Goal: Navigation & Orientation: Find specific page/section

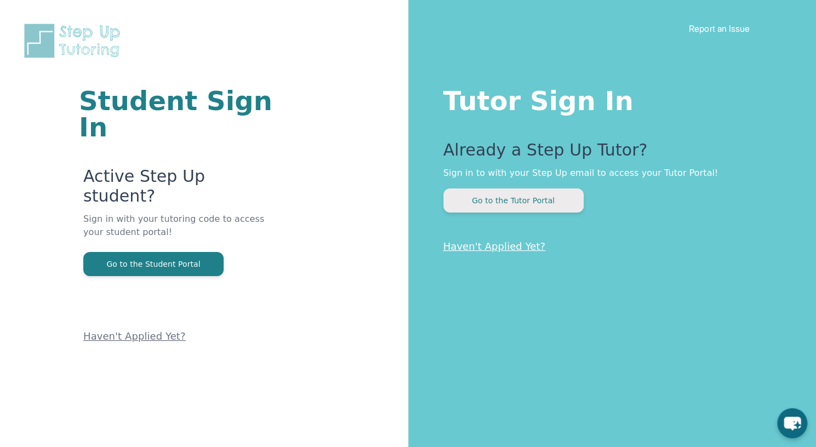
click at [553, 203] on button "Go to the Tutor Portal" at bounding box center [513, 200] width 140 height 24
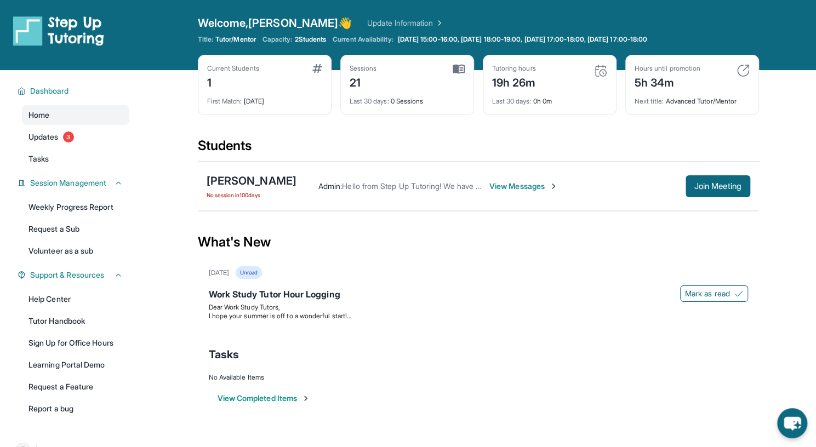
click at [409, 184] on span "Hello from Step Up Tutoring! We have an exciting update on your progress toward…" at bounding box center [790, 185] width 897 height 9
click at [491, 186] on span "View Messages" at bounding box center [523, 186] width 68 height 11
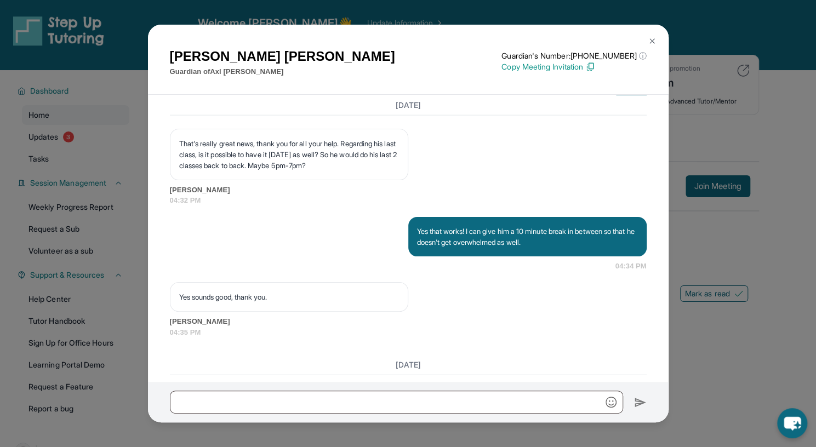
scroll to position [4586, 0]
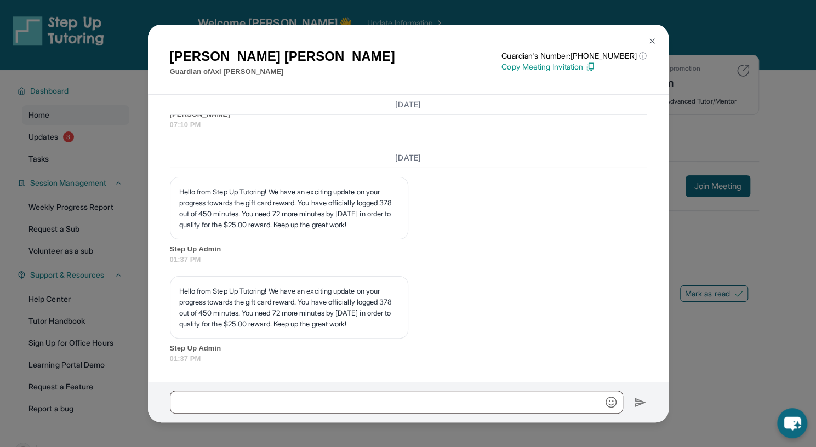
click at [653, 44] on img at bounding box center [652, 41] width 9 height 9
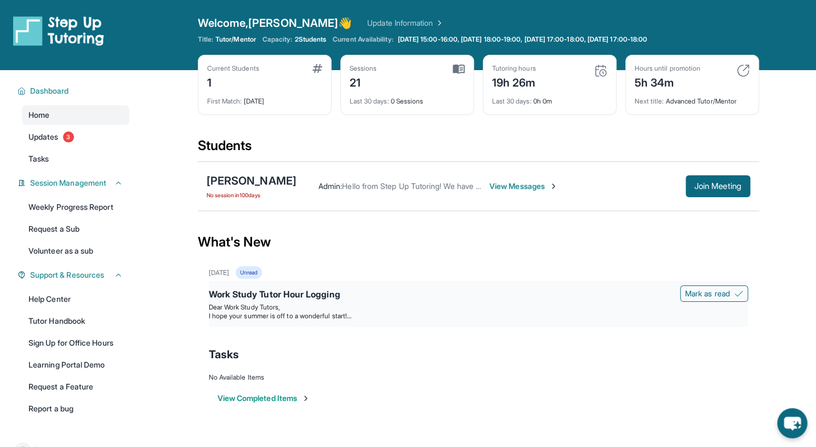
click at [322, 292] on div "Work Study Tutor Hour Logging" at bounding box center [478, 295] width 539 height 15
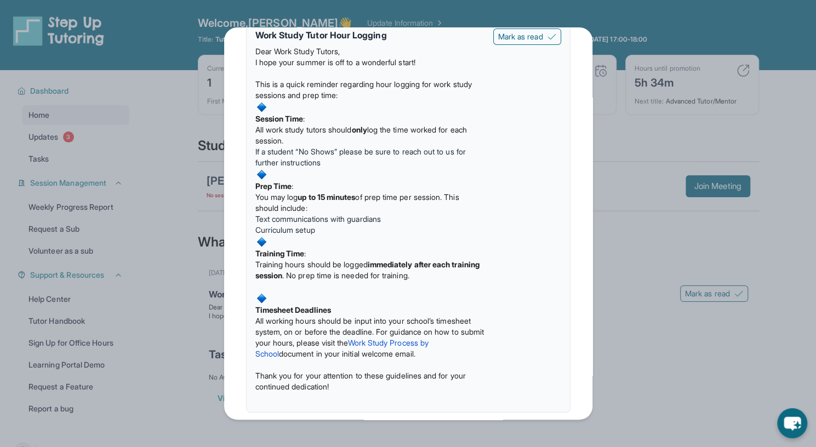
scroll to position [64, 0]
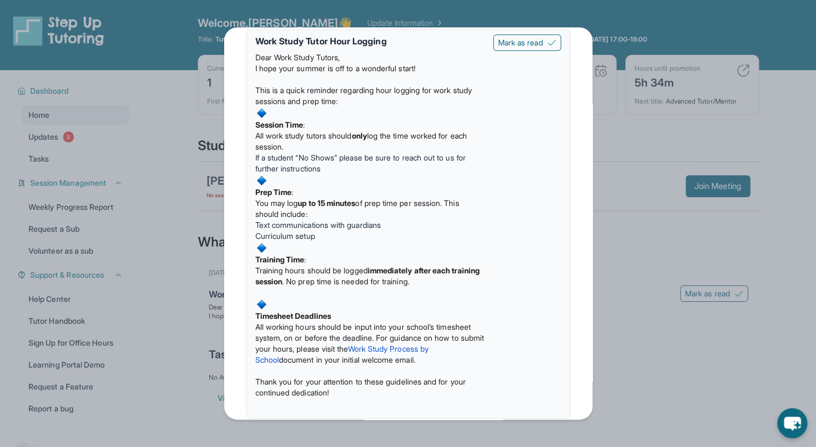
click at [632, 260] on div "Updates [DATE] Work Study Tutor Hour Logging Dear Work Study Tutors, I hope you…" at bounding box center [408, 223] width 816 height 447
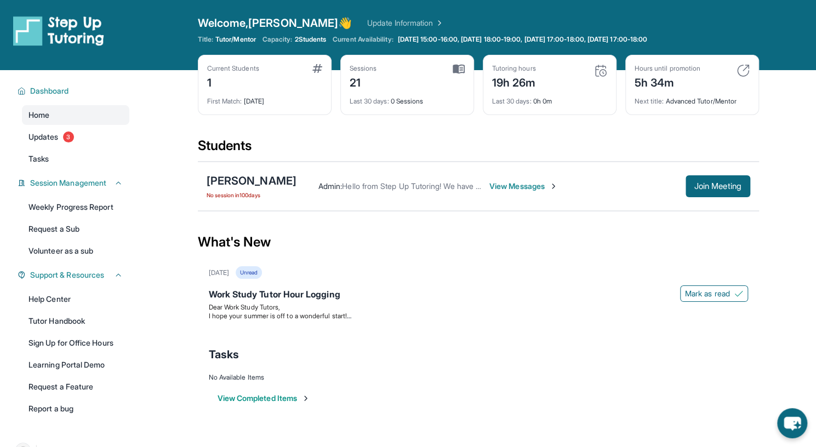
click at [531, 83] on div "19h 26m" at bounding box center [514, 82] width 44 height 18
click at [607, 62] on div "Tutoring hours 19h 26m Last 30 days : 0h 0m" at bounding box center [550, 85] width 134 height 60
click at [742, 78] on div "Hours until promotion 5h 34m" at bounding box center [691, 77] width 115 height 26
click at [742, 76] on img at bounding box center [742, 70] width 13 height 13
click at [743, 71] on img at bounding box center [742, 70] width 13 height 13
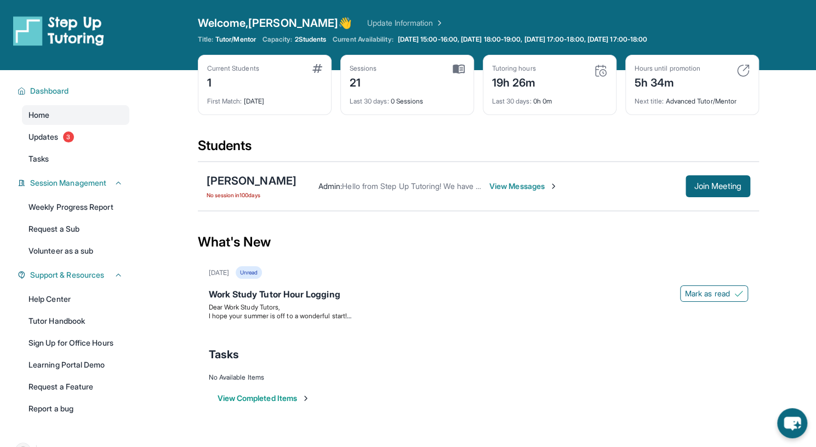
click at [311, 40] on span "2 Students" at bounding box center [310, 39] width 32 height 9
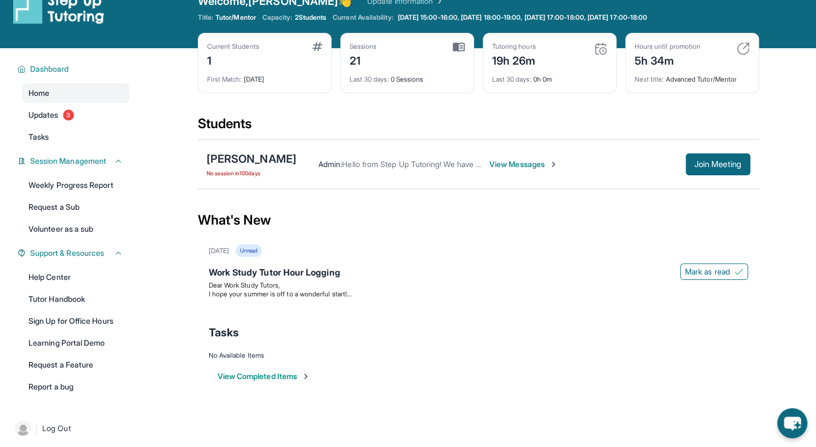
scroll to position [70, 0]
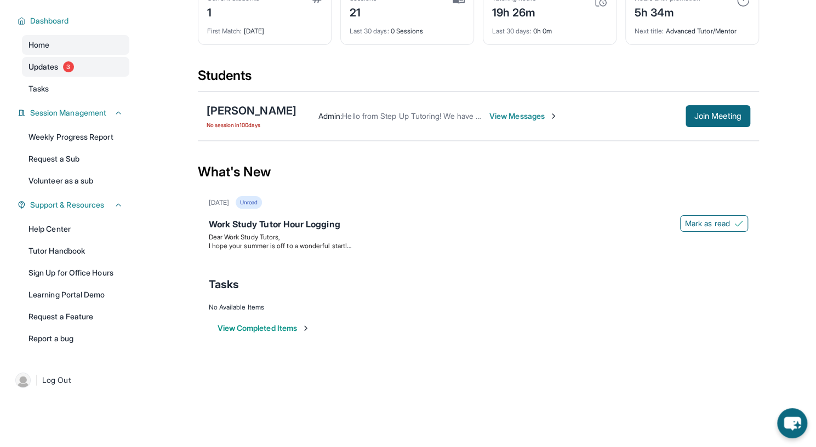
click at [38, 75] on link "Updates 3" at bounding box center [75, 67] width 107 height 20
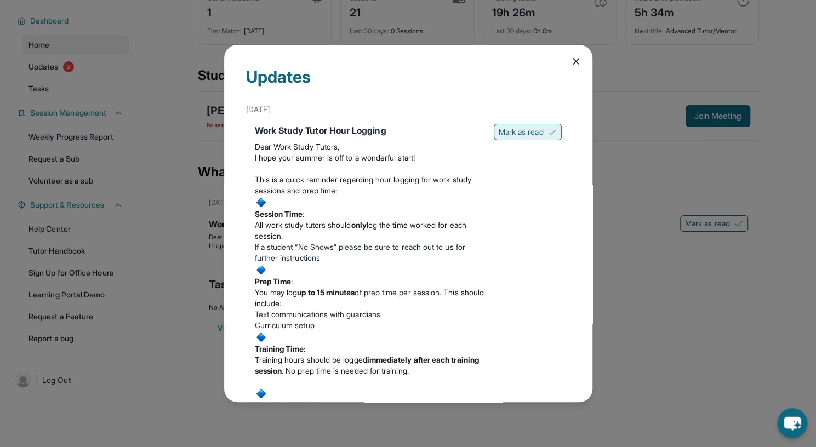
click at [525, 136] on span "Mark as read" at bounding box center [521, 132] width 45 height 11
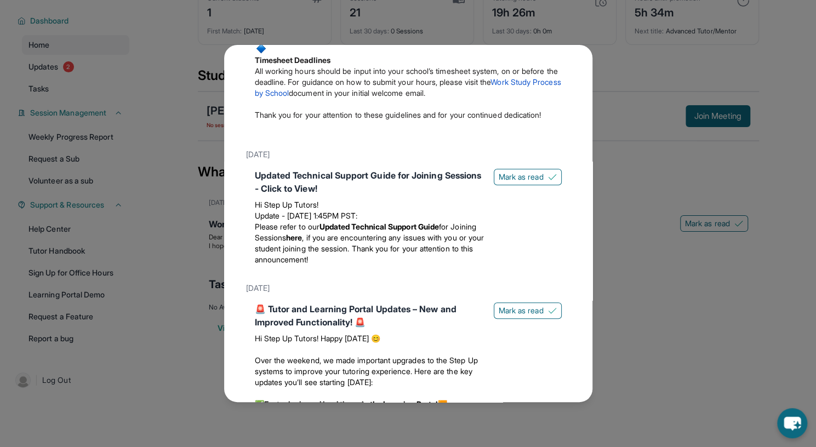
scroll to position [329, 0]
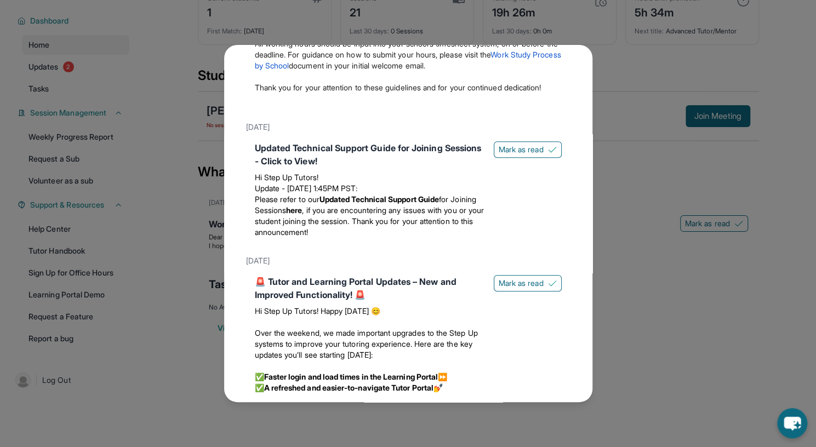
click at [538, 162] on div "Updated Technical Support Guide for Joining Sessions - Click to View! Hi Step U…" at bounding box center [408, 192] width 324 height 110
click at [535, 289] on span "Mark as read" at bounding box center [521, 283] width 45 height 11
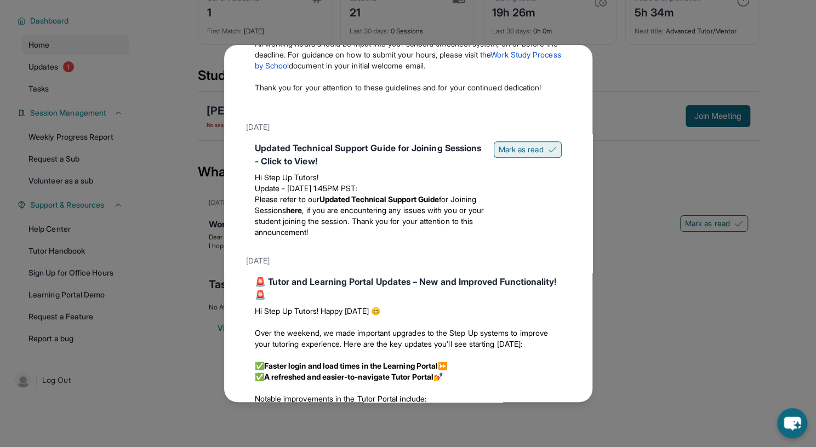
click at [518, 155] on span "Mark as read" at bounding box center [521, 149] width 45 height 11
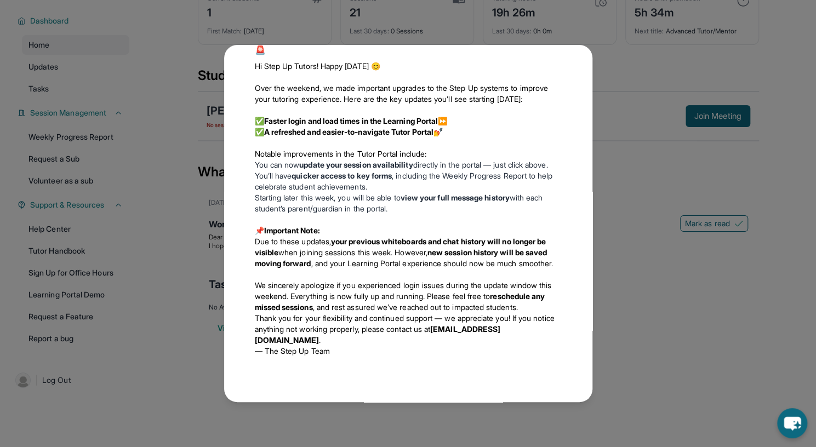
scroll to position [628, 0]
click at [639, 353] on div "Updates [DATE] Work Study Tutor Hour Logging Dear Work Study Tutors, I hope you…" at bounding box center [408, 223] width 816 height 447
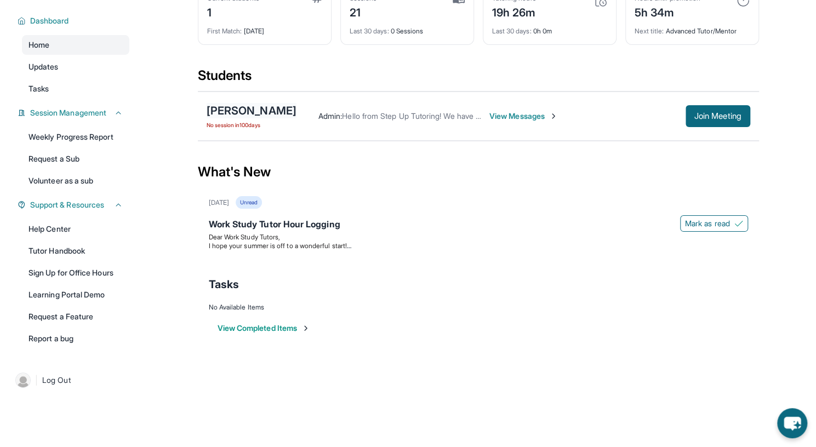
click at [250, 106] on div "[PERSON_NAME]" at bounding box center [252, 110] width 90 height 15
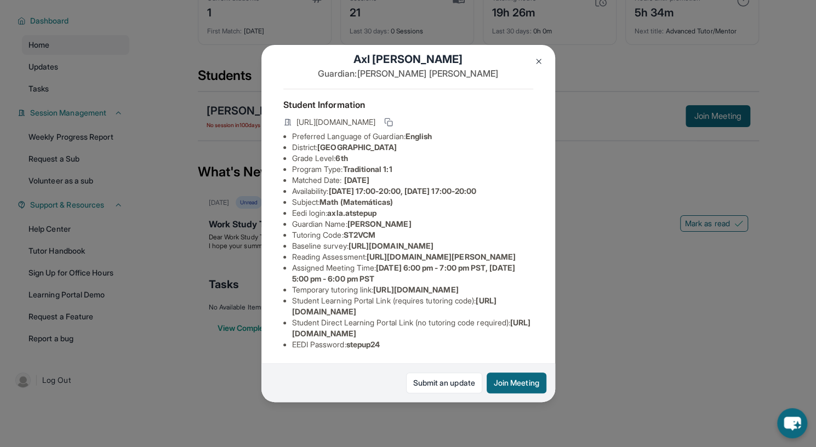
scroll to position [108, 0]
click at [594, 301] on div "[PERSON_NAME] Guardian: [PERSON_NAME] Student Information [URL][DOMAIN_NAME] Pr…" at bounding box center [408, 223] width 816 height 447
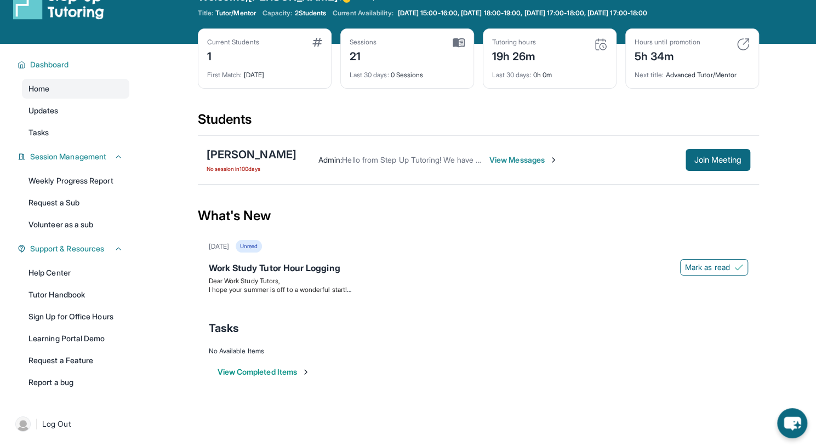
scroll to position [0, 0]
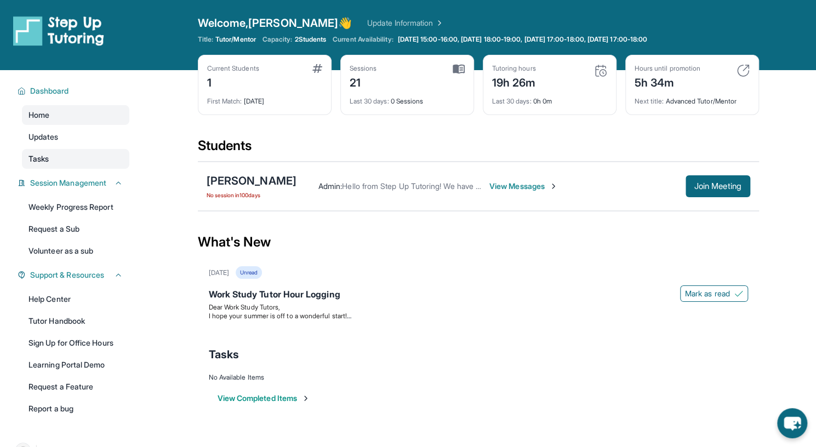
click at [100, 164] on link "Tasks" at bounding box center [75, 159] width 107 height 20
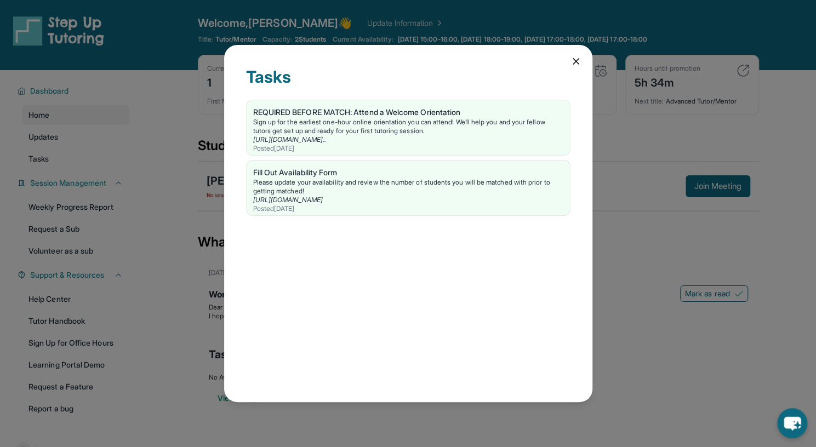
click at [583, 58] on div "Tasks REQUIRED BEFORE MATCH: Attend a Welcome Orientation Sign up for the earli…" at bounding box center [408, 224] width 368 height 358
click at [578, 61] on icon at bounding box center [575, 61] width 11 height 11
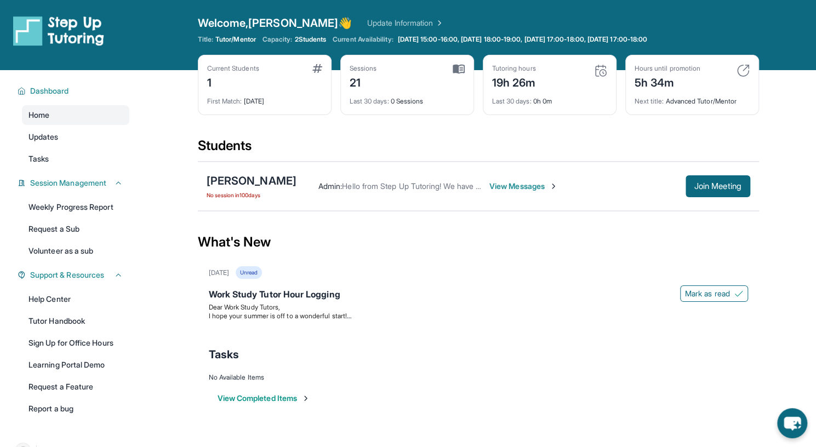
click at [301, 73] on div "Current Students 1" at bounding box center [264, 77] width 115 height 26
click at [313, 68] on img at bounding box center [317, 68] width 10 height 9
click at [211, 77] on div "1" at bounding box center [233, 82] width 52 height 18
click at [317, 42] on span "2 Students" at bounding box center [310, 39] width 32 height 9
click at [371, 20] on link "Update Information" at bounding box center [405, 23] width 77 height 11
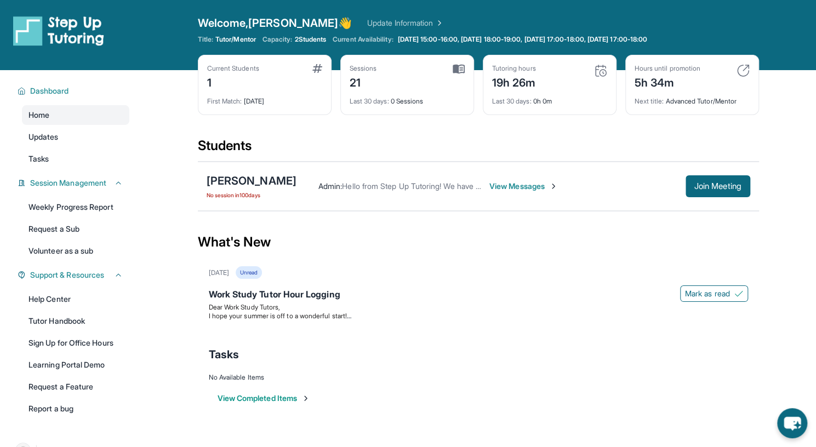
click at [312, 37] on span "2 Students" at bounding box center [310, 39] width 32 height 9
drag, startPoint x: 312, startPoint y: 37, endPoint x: 181, endPoint y: 38, distance: 130.4
click at [181, 38] on div "Open sidebar Welcome, [PERSON_NAME] 👋 Update Information Title: Tutor/Mentor Ca…" at bounding box center [408, 35] width 816 height 70
click at [79, 31] on img at bounding box center [58, 30] width 91 height 31
click at [73, 207] on link "Weekly Progress Report" at bounding box center [75, 207] width 107 height 20
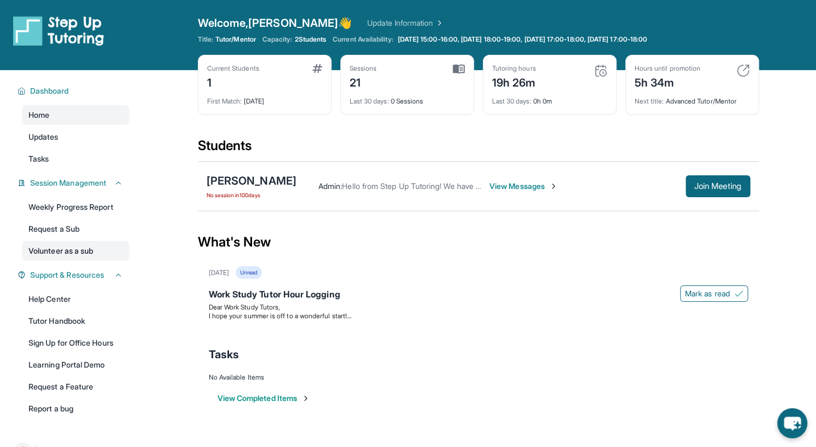
click at [98, 250] on link "Volunteer as a sub" at bounding box center [75, 251] width 107 height 20
click at [311, 41] on span "2 Students" at bounding box center [310, 39] width 32 height 9
click at [458, 64] on img at bounding box center [458, 69] width 12 height 10
